Goal: Check status: Check status

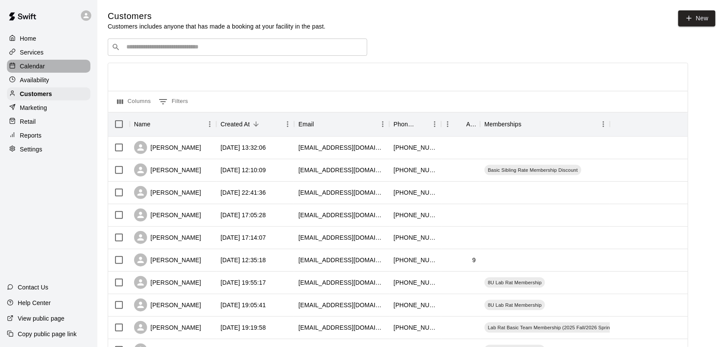
click at [33, 65] on p "Calendar" at bounding box center [32, 66] width 25 height 9
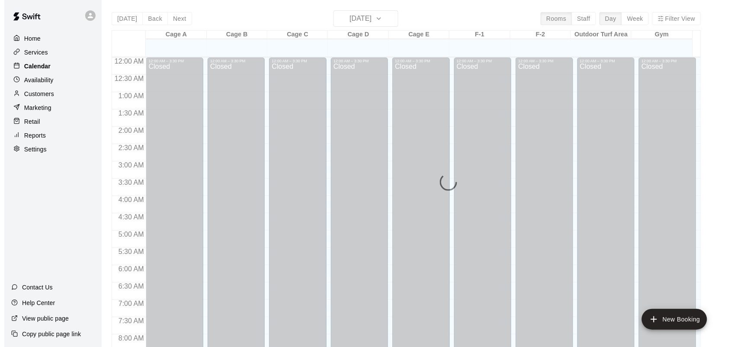
scroll to position [505, 0]
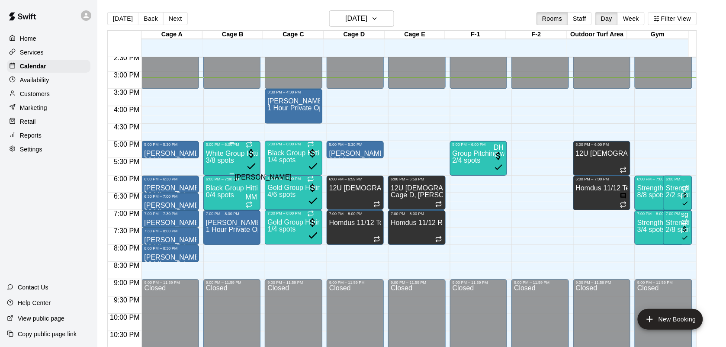
click at [254, 141] on span "MM" at bounding box center [252, 136] width 12 height 7
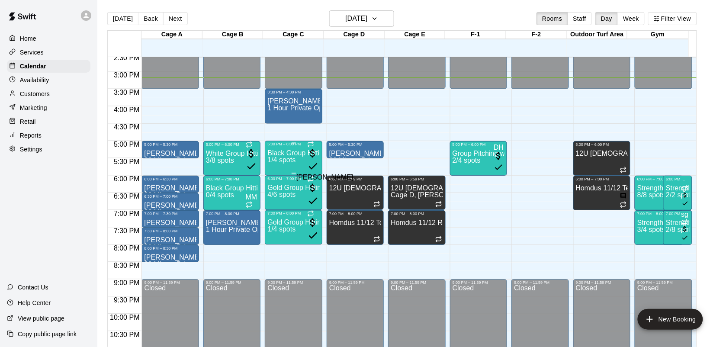
click at [315, 141] on span "MM" at bounding box center [313, 136] width 12 height 7
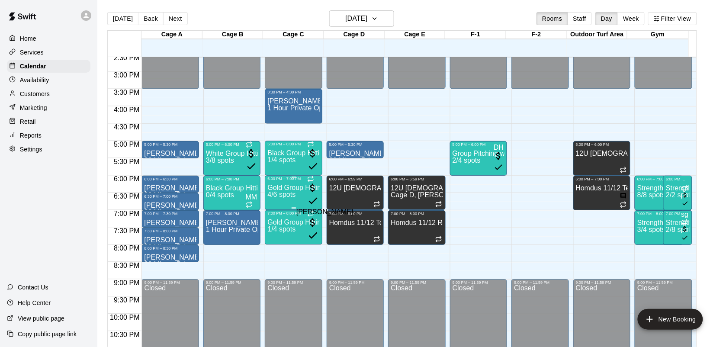
click at [316, 175] on span "MM" at bounding box center [313, 171] width 12 height 7
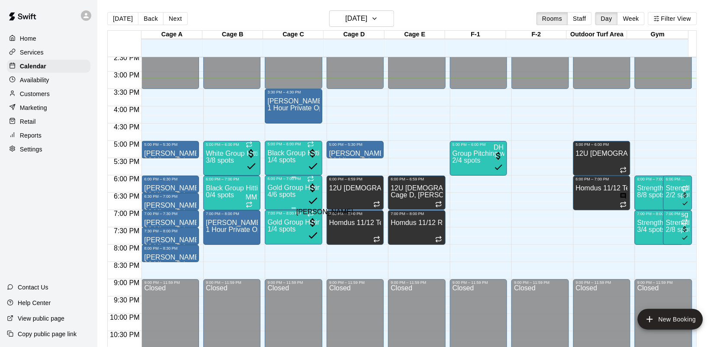
click at [316, 175] on span "MM" at bounding box center [313, 171] width 12 height 7
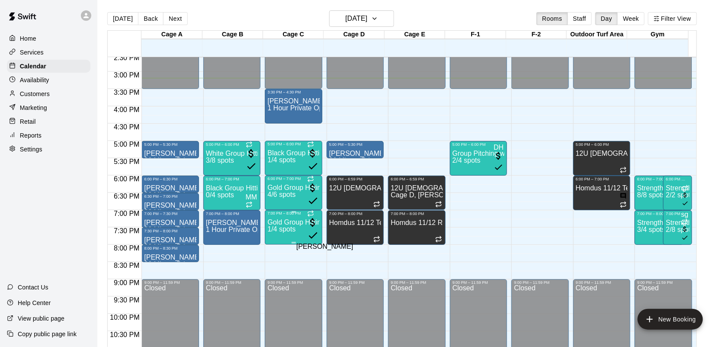
click at [312, 210] on span "MM" at bounding box center [313, 205] width 12 height 7
